Goal: Transaction & Acquisition: Subscribe to service/newsletter

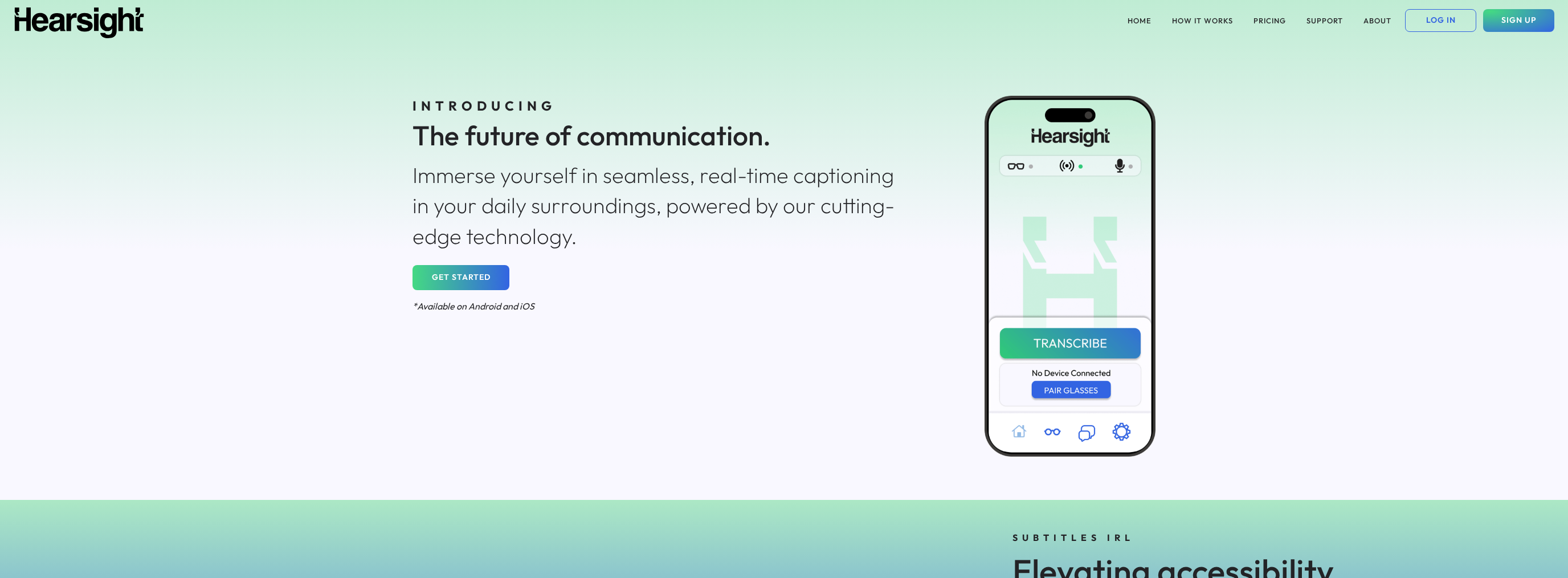
click at [485, 277] on button "GET STARTED" at bounding box center [461, 277] width 97 height 25
click at [1268, 12] on button "PRICING" at bounding box center [1269, 20] width 46 height 23
